Goal: Feedback & Contribution: Contribute content

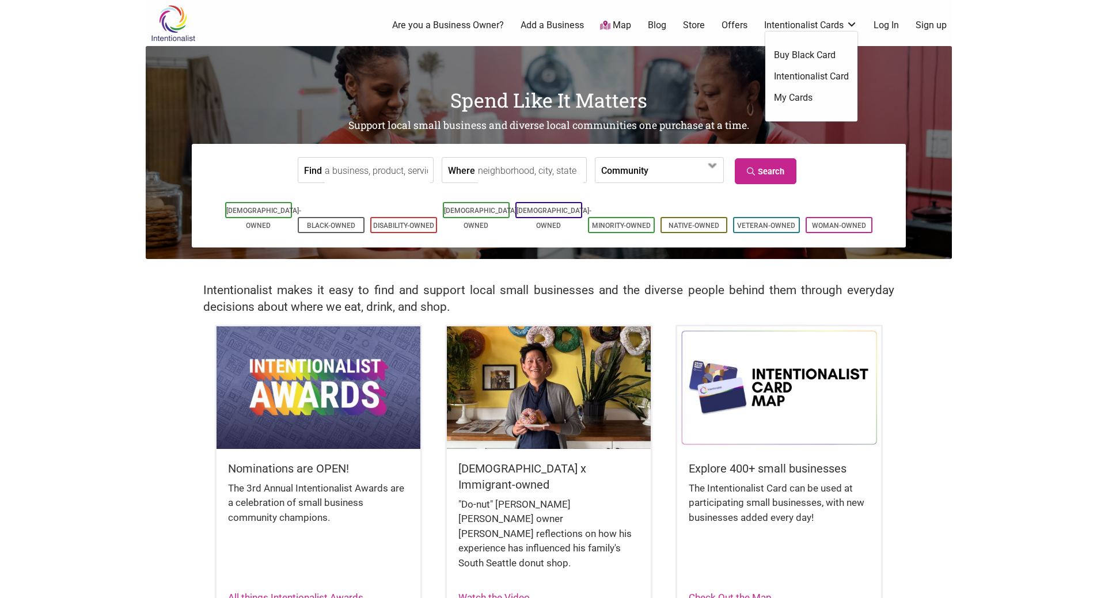
click at [925, 24] on link "Sign up" at bounding box center [931, 25] width 31 height 13
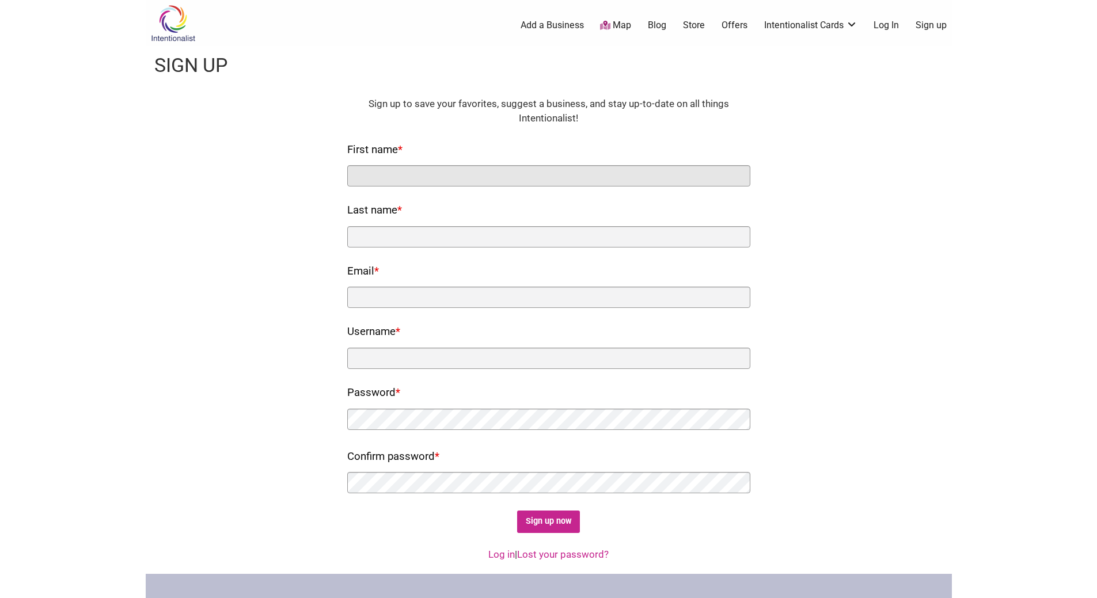
click at [472, 175] on input "First name *" at bounding box center [548, 175] width 403 height 21
type input "Aeone"
type input "Singson"
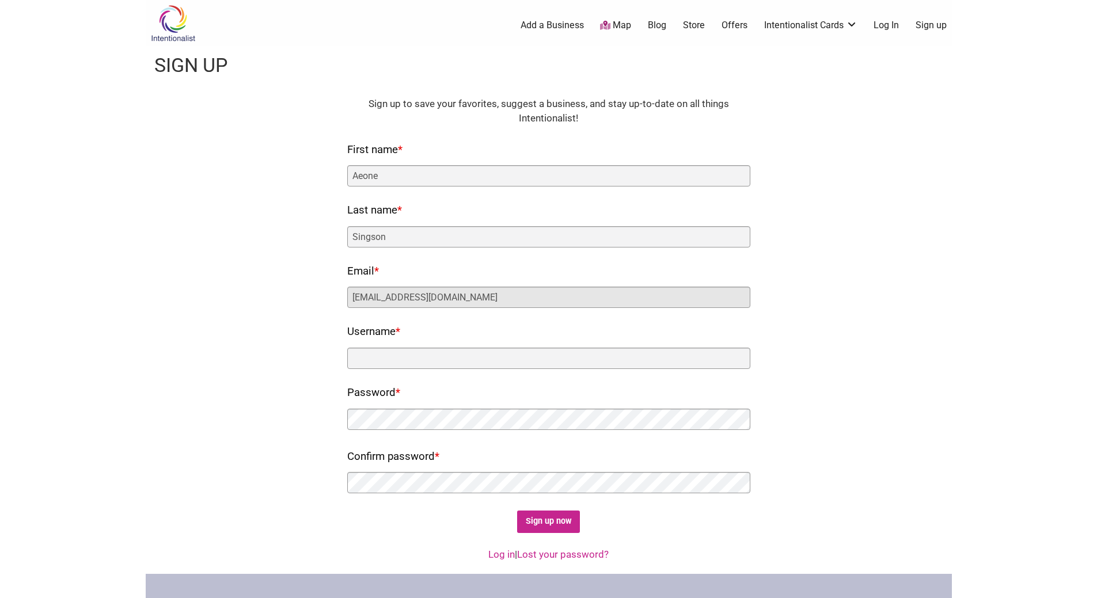
type input "aeone@marutashoten.com"
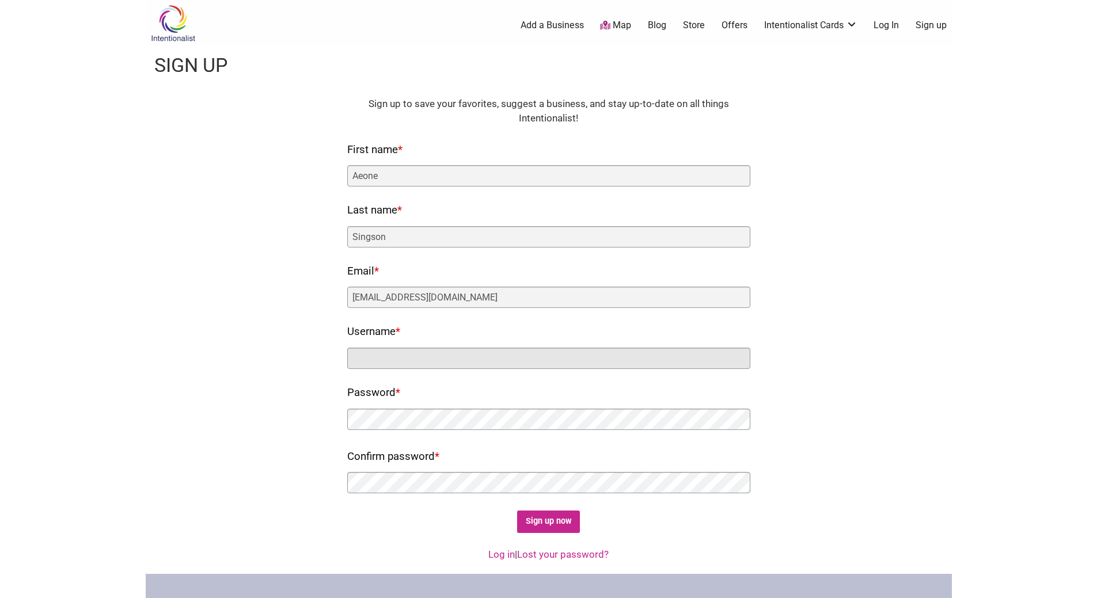
type input "m"
type input "MarutaShoten"
click at [279, 404] on div "Fields marked with an * are required HTML Sign up to save your favorites, sugge…" at bounding box center [548, 315] width 783 height 437
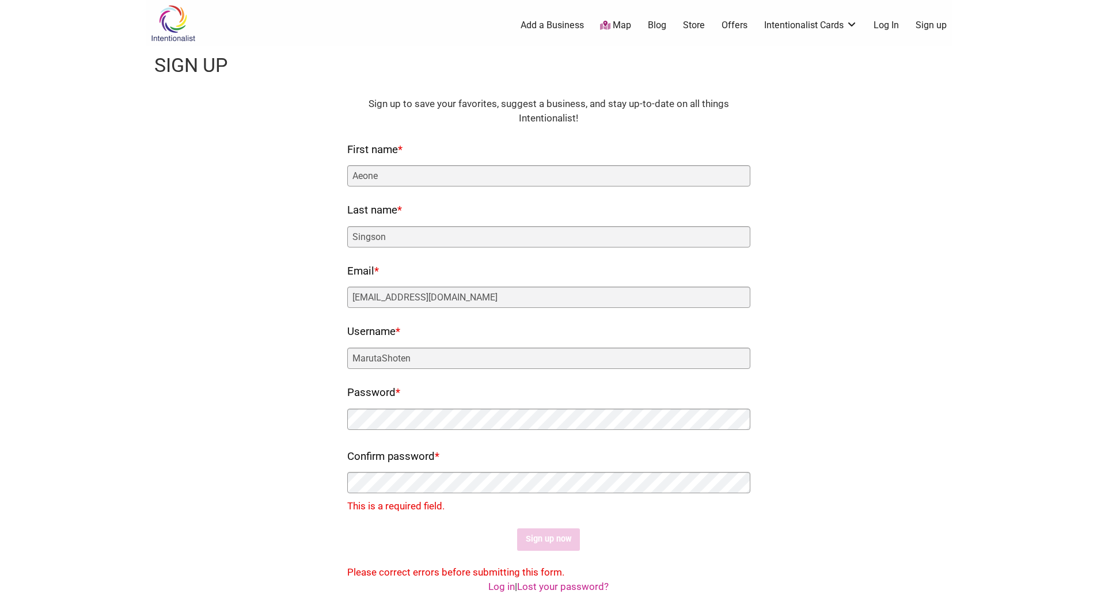
click at [267, 416] on div "Fields marked with an * are required HTML Sign up to save your favorites, sugge…" at bounding box center [548, 339] width 783 height 484
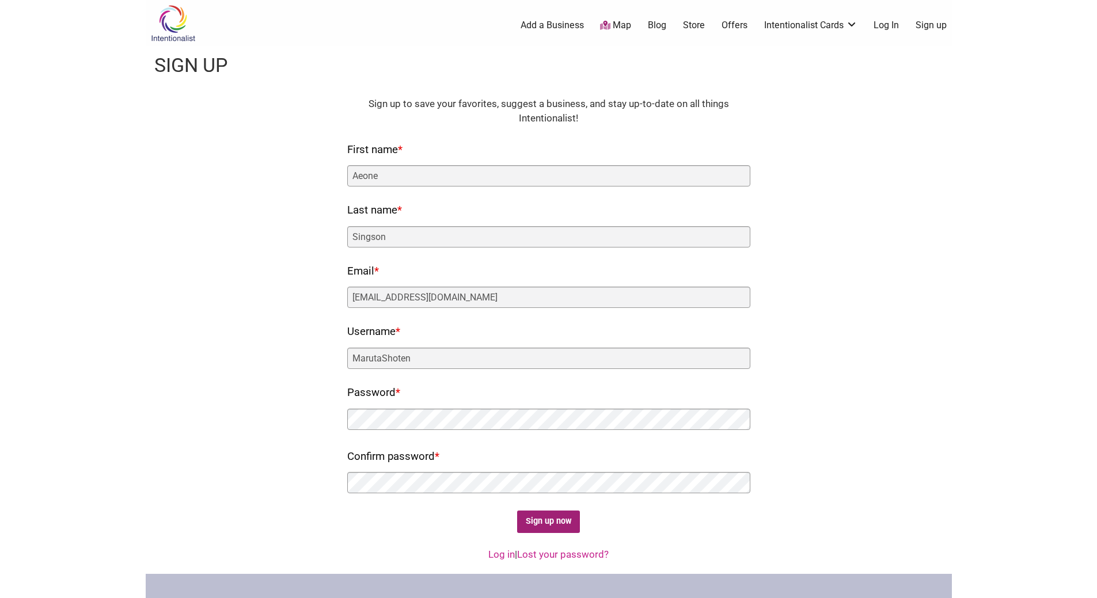
click at [549, 522] on input "Sign up now" at bounding box center [548, 522] width 63 height 22
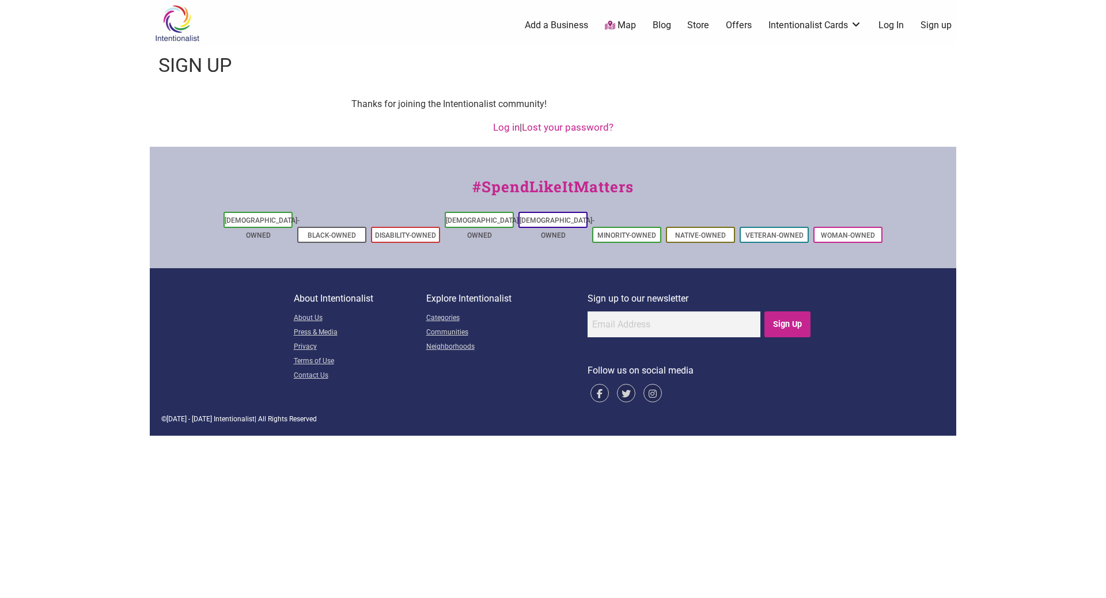
click at [1057, 232] on body "× Menu 0 Add a Business Map Blog Store Offers Intentionalist Cards Buy Black Ca…" at bounding box center [553, 299] width 1106 height 598
click at [566, 21] on link "Add a Business" at bounding box center [556, 25] width 63 height 13
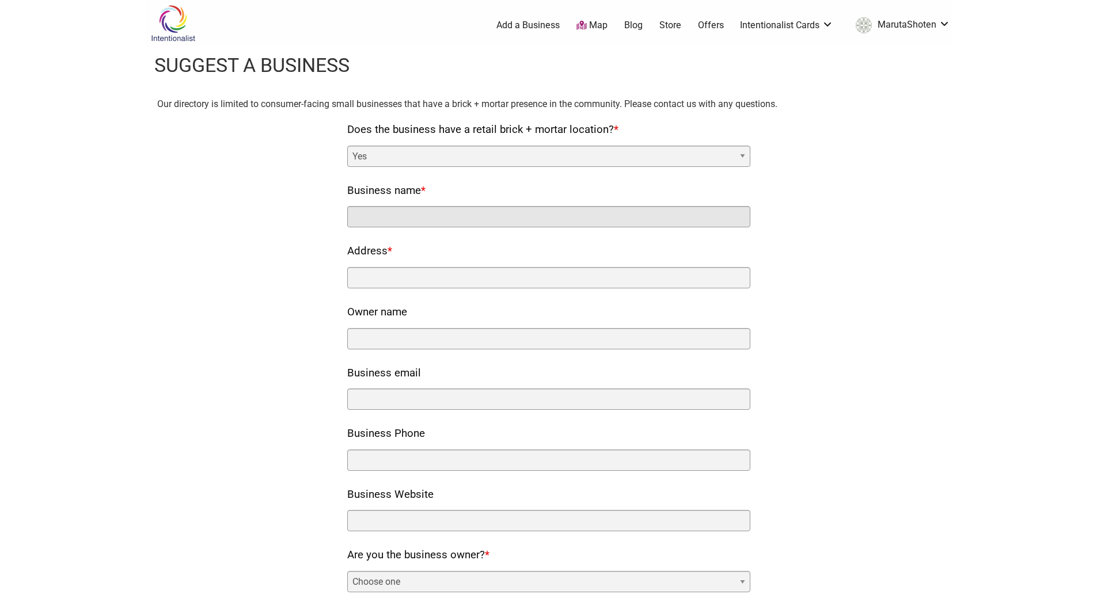
click at [499, 219] on input "Business name *" at bounding box center [548, 216] width 403 height 21
type input "Maruta Shoten"
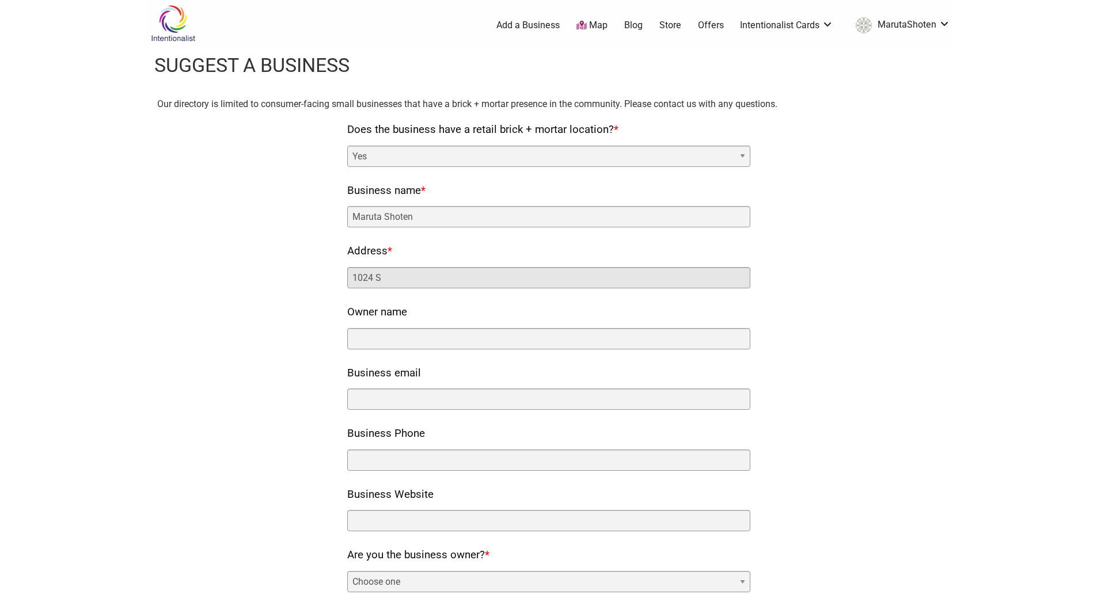
type input "1024 S. Bailey St"
type input "Aeone Singson"
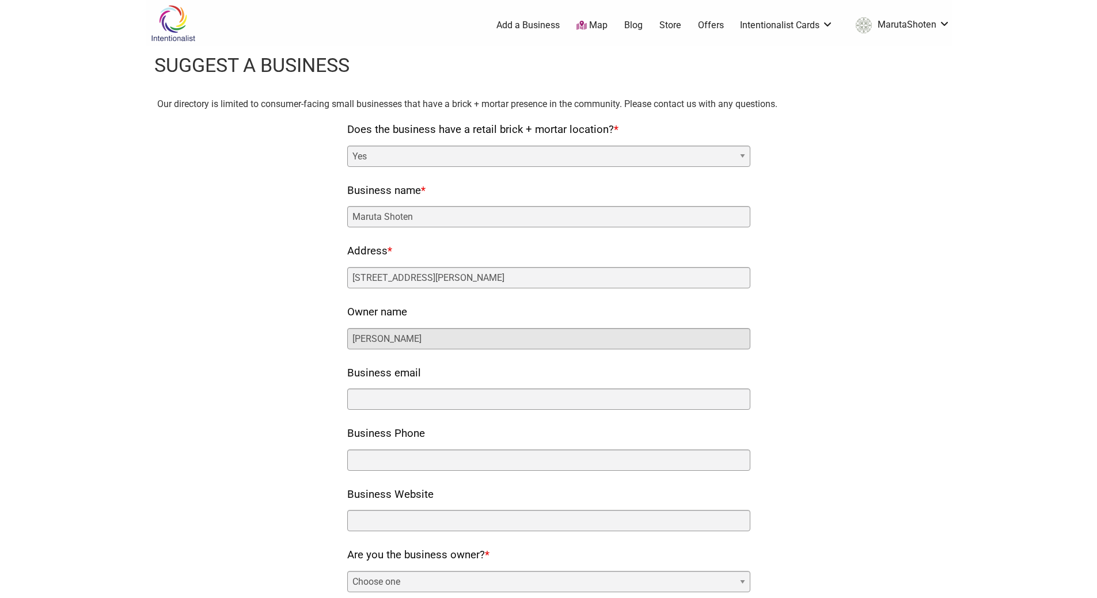
type input "aeone@marutashoten.com"
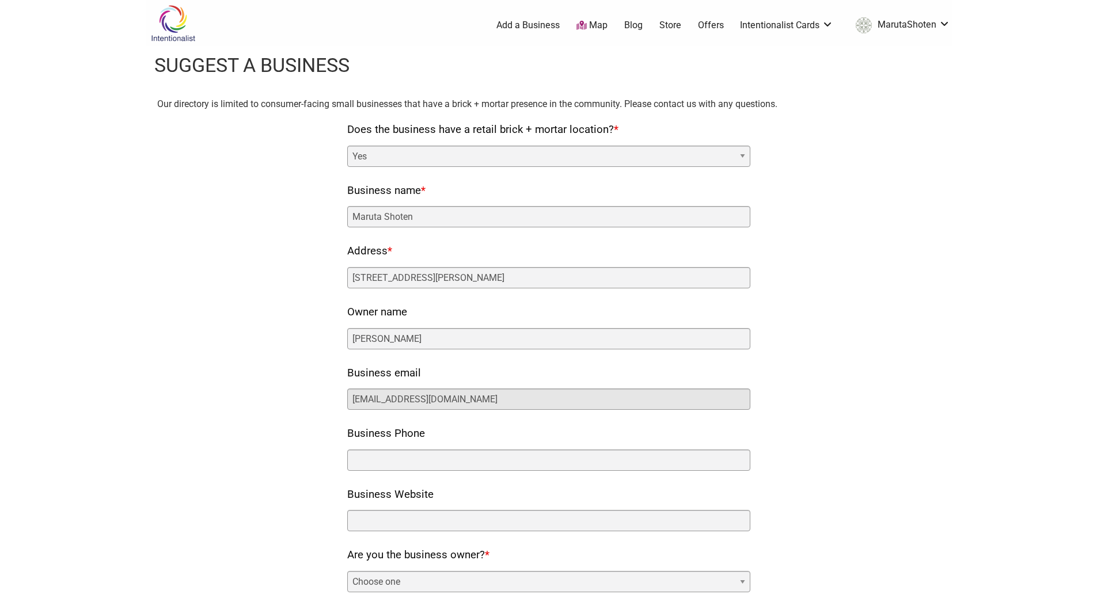
type input "2065076798"
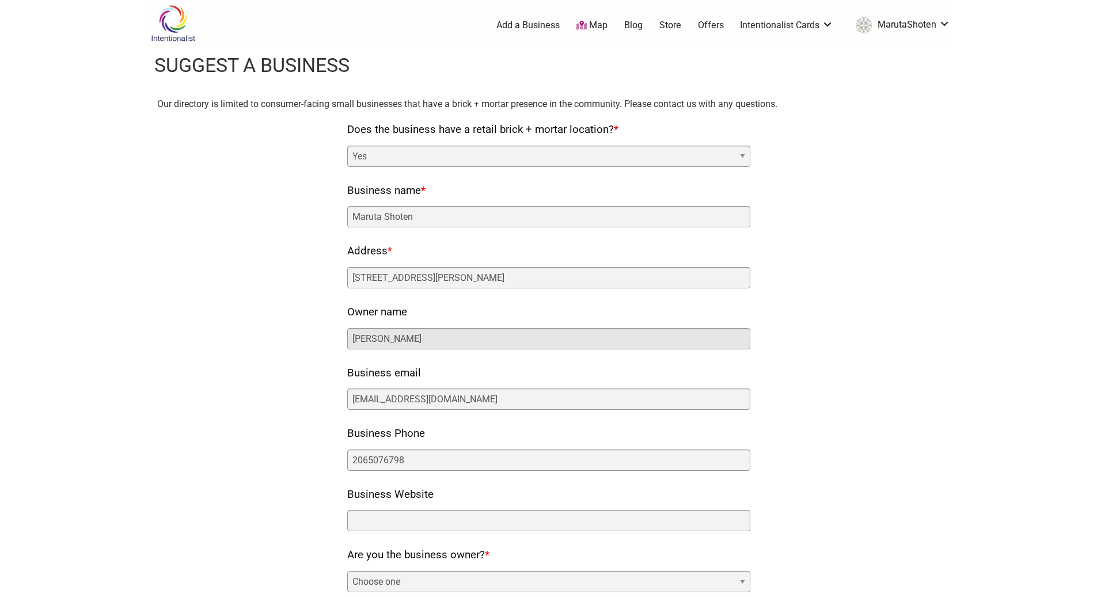
drag, startPoint x: 468, startPoint y: 343, endPoint x: 264, endPoint y: 347, distance: 204.5
click at [264, 347] on div "Our directory is limited to consumer-facing small businesses that have a brick …" at bounding box center [548, 460] width 783 height 726
type input "Russell Nakamura"
click at [363, 400] on input "aeone@marutashoten.com" at bounding box center [548, 399] width 403 height 21
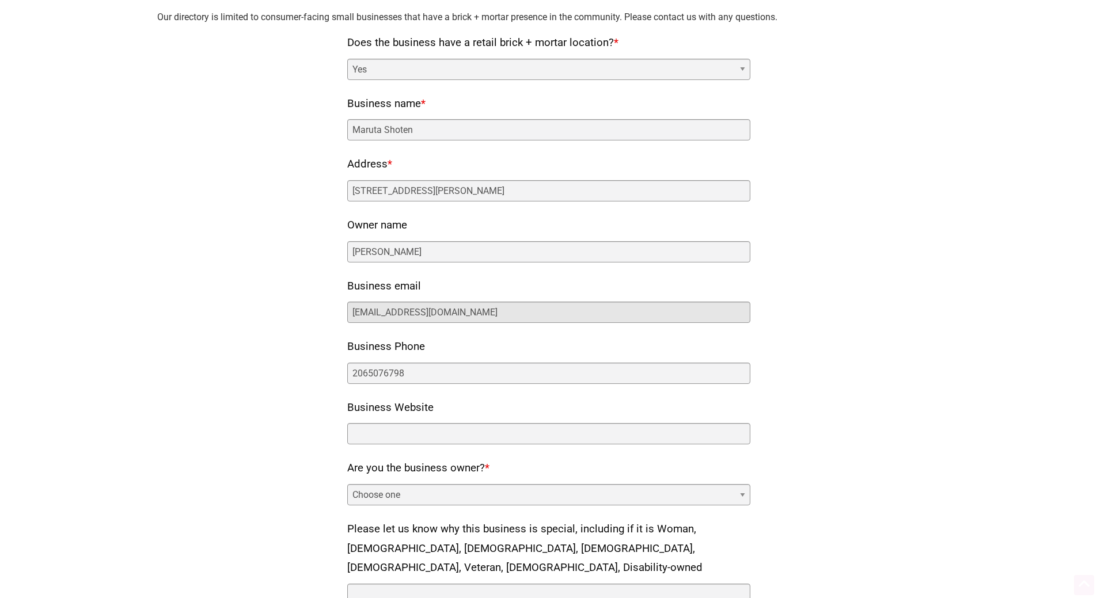
scroll to position [115, 0]
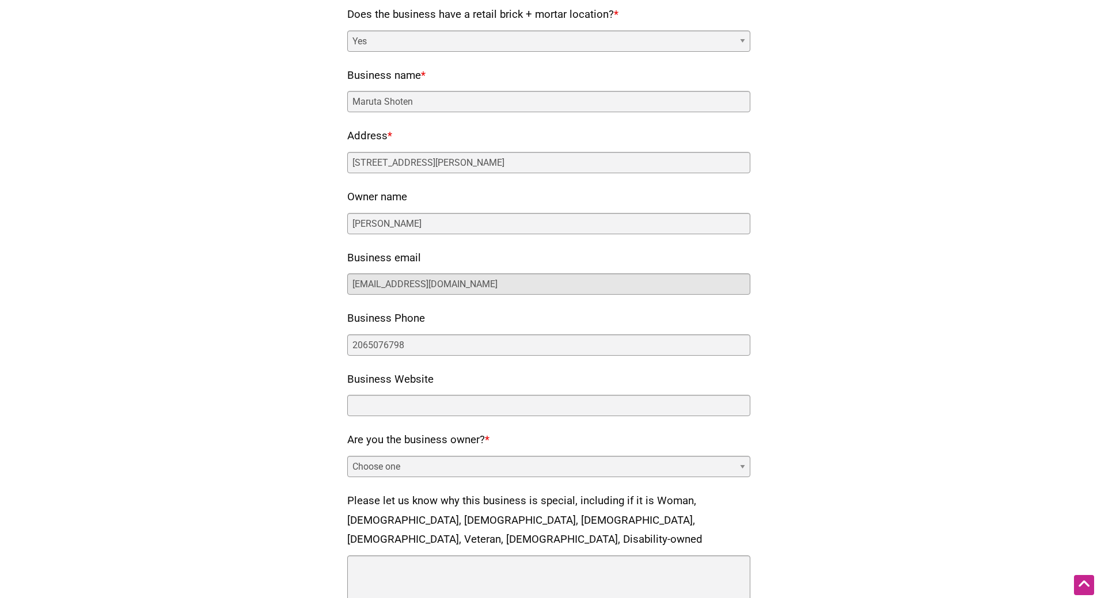
type input "info@marutashoten.com"
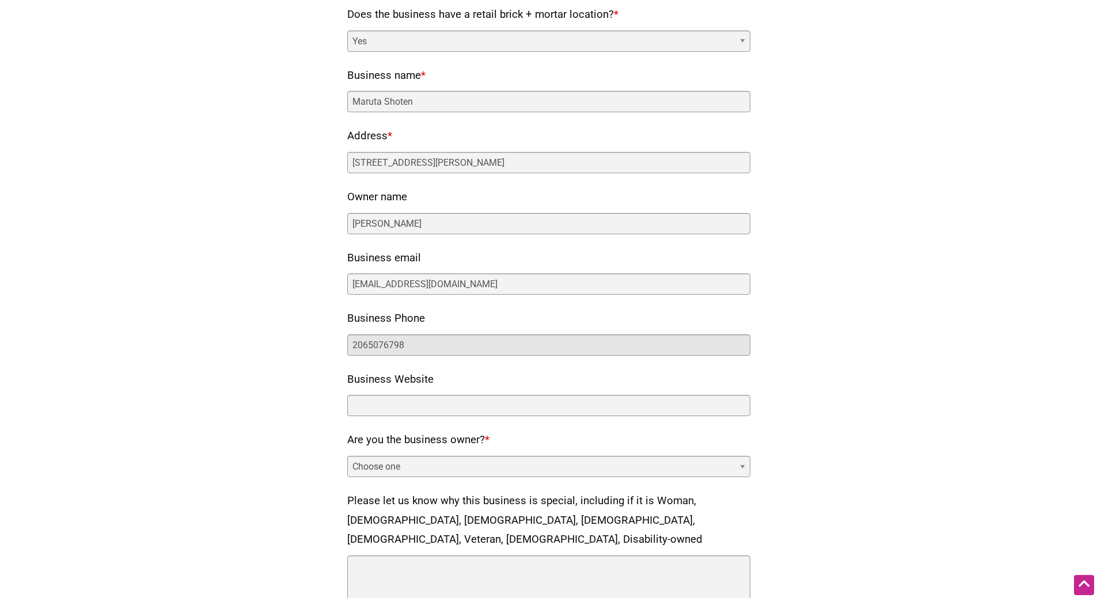
drag, startPoint x: 422, startPoint y: 348, endPoint x: 368, endPoint y: 350, distance: 54.1
click at [368, 350] on input "2065076798" at bounding box center [548, 345] width 403 height 21
type input "2067675002"
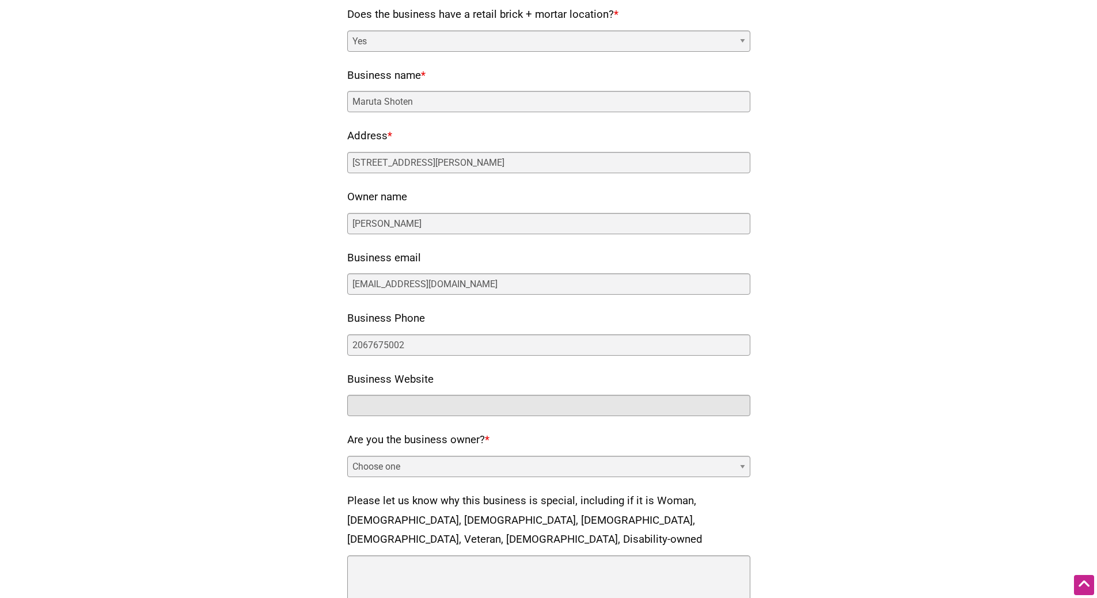
click at [414, 404] on input "Business Website" at bounding box center [548, 405] width 403 height 21
type input "www.marutashoten.com"
click at [529, 466] on select "Choose one Yes No" at bounding box center [548, 466] width 403 height 21
select select "no"
click at [347, 456] on select "Choose one Yes No" at bounding box center [548, 466] width 403 height 21
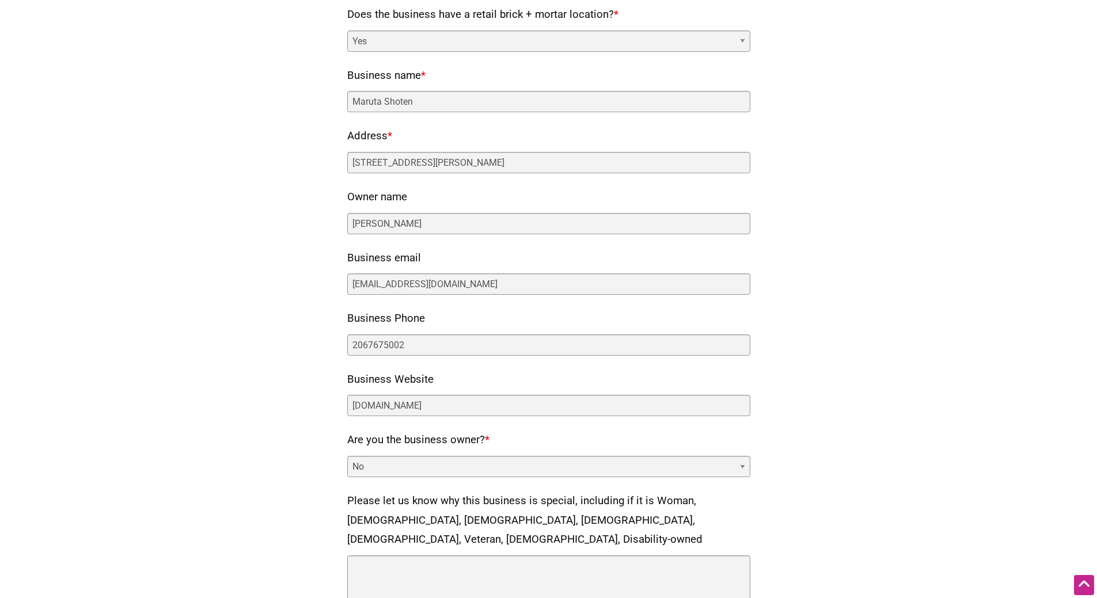
click at [810, 418] on div "Our directory is limited to consumer-facing small businesses that have a brick …" at bounding box center [548, 345] width 783 height 726
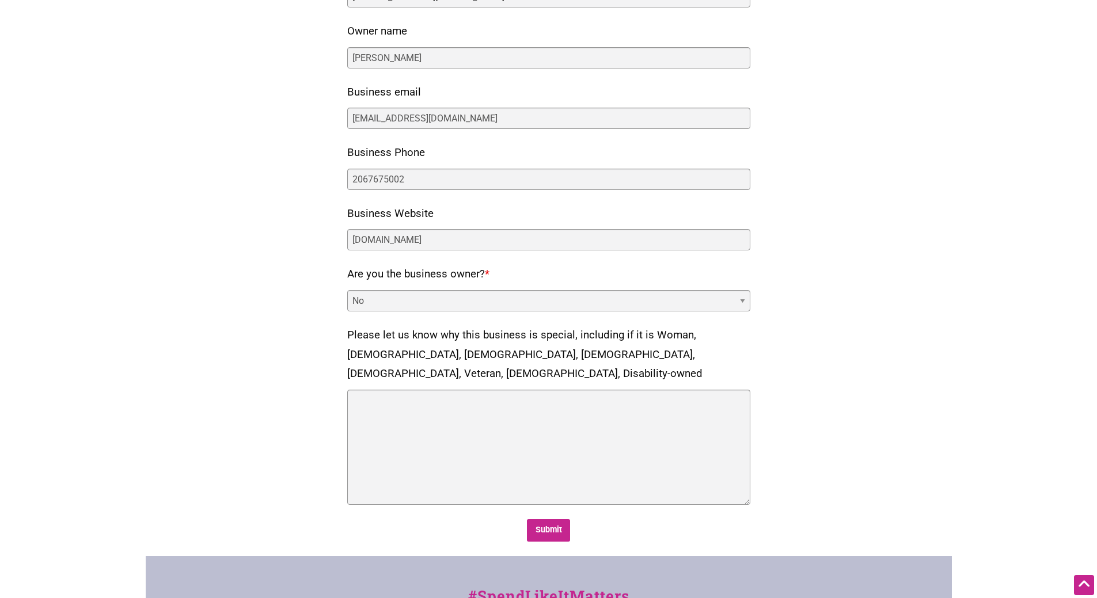
scroll to position [288, 0]
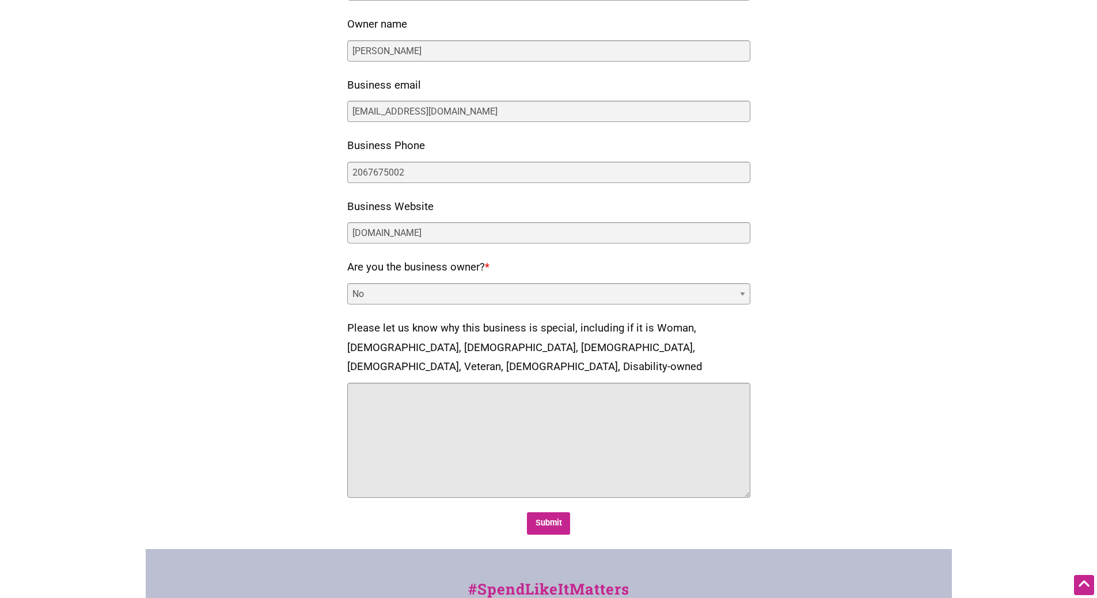
click at [595, 429] on textarea "Please let us know why this business is special, including if it is Woman, Blac…" at bounding box center [548, 440] width 403 height 115
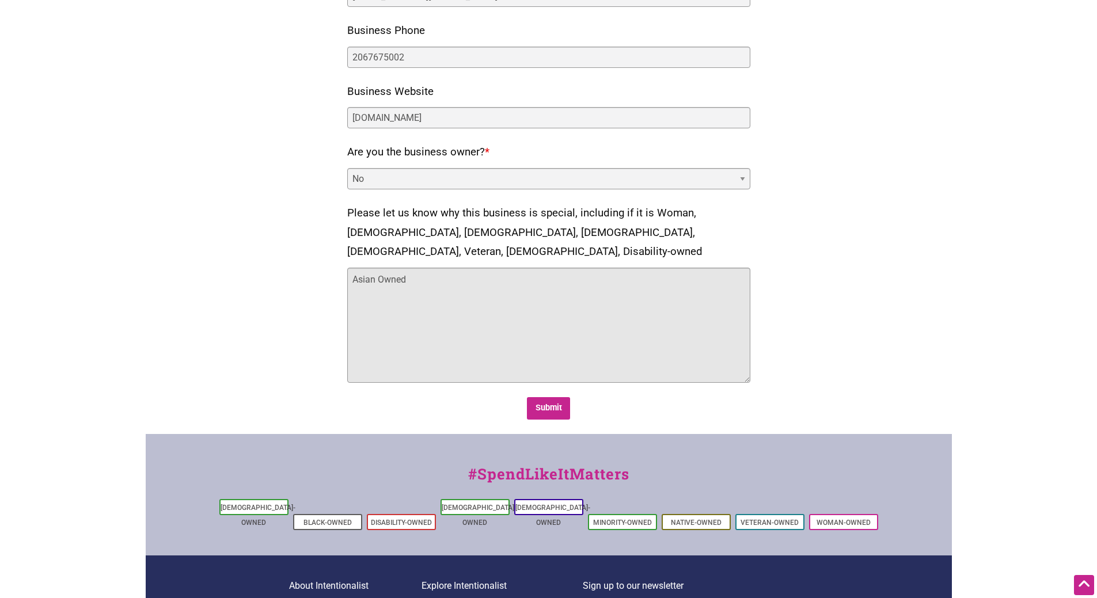
click at [566, 310] on textarea "Asian Owned" at bounding box center [548, 325] width 403 height 115
click at [410, 268] on textarea "Asian Owned Japanese and Chinese food with Asian groceries." at bounding box center [548, 325] width 403 height 115
click at [590, 268] on textarea "Asian Owned offering Japanese and Chinese food with Asian groceries." at bounding box center [548, 325] width 403 height 115
type textarea "Asian Owned offering Japanese and Chinese food with groceries."
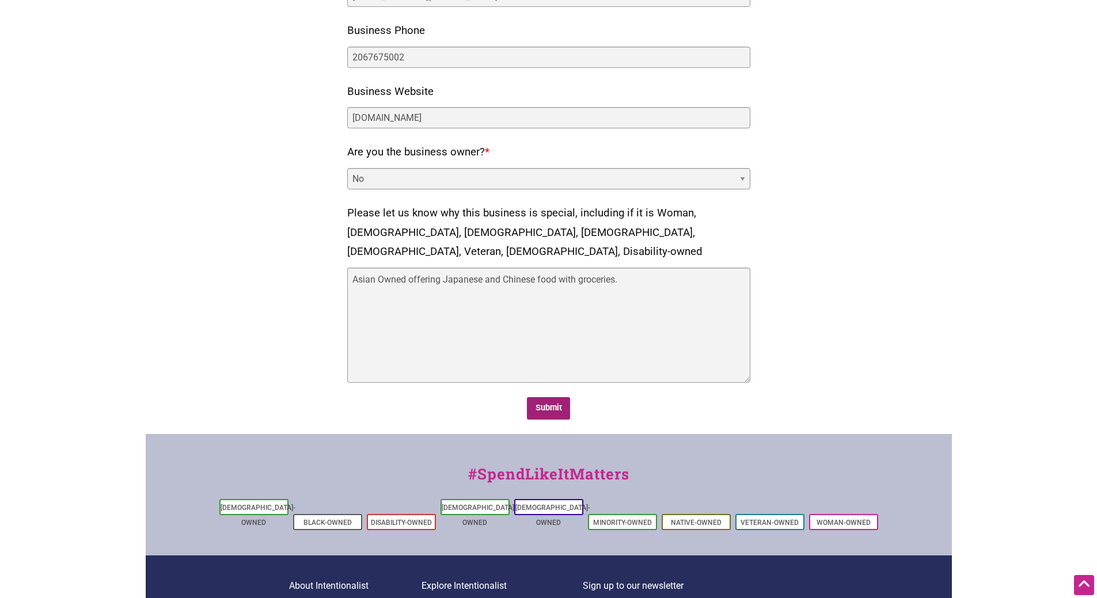
click at [558, 397] on input "Submit" at bounding box center [548, 408] width 43 height 22
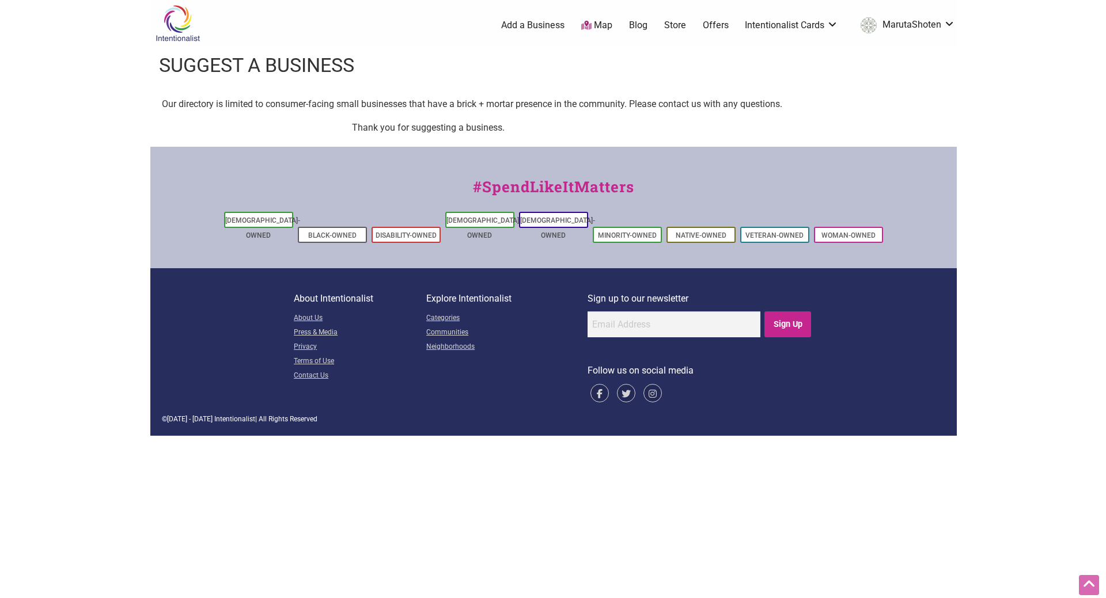
scroll to position [0, 0]
click at [180, 36] on img at bounding box center [177, 23] width 55 height 37
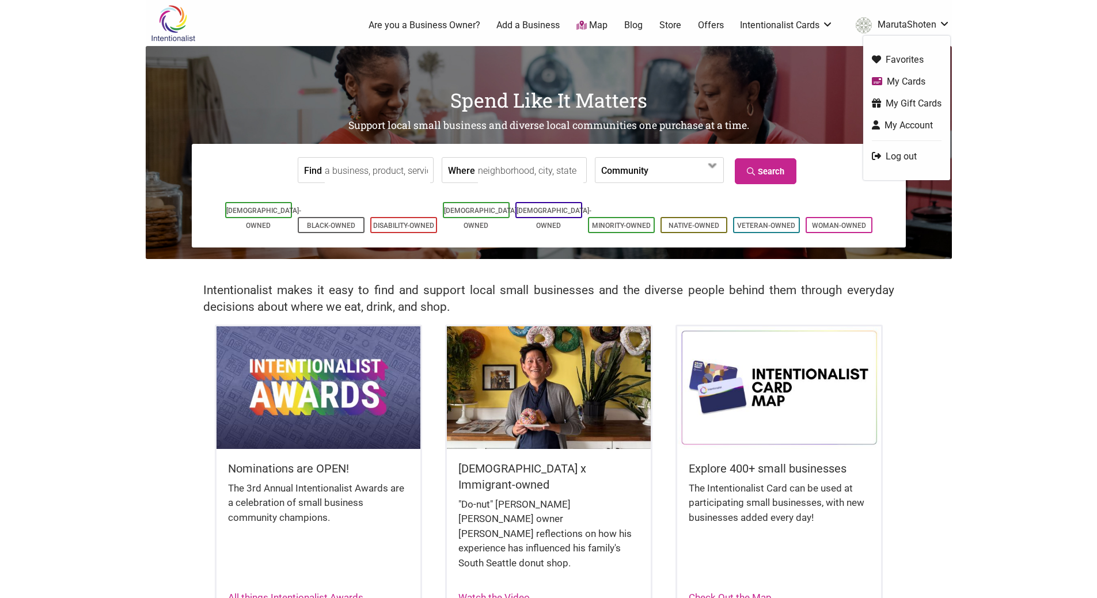
click at [875, 26] on link "MarutaShoten" at bounding box center [900, 25] width 100 height 21
click at [905, 124] on link "My Account" at bounding box center [907, 125] width 70 height 13
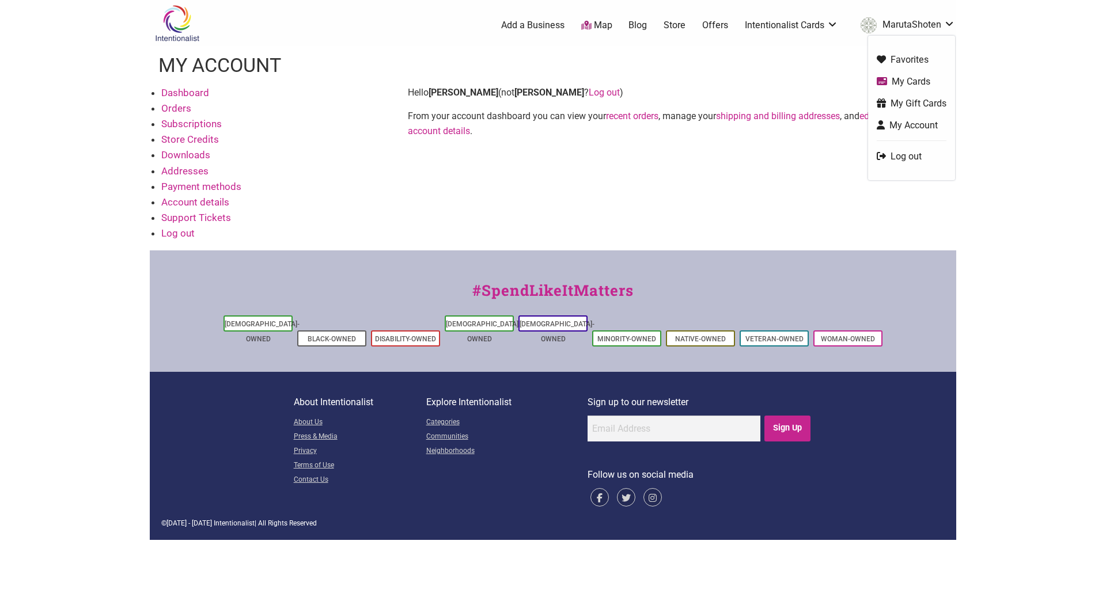
click at [918, 127] on link "My Account" at bounding box center [912, 125] width 70 height 13
